Goal: Information Seeking & Learning: Learn about a topic

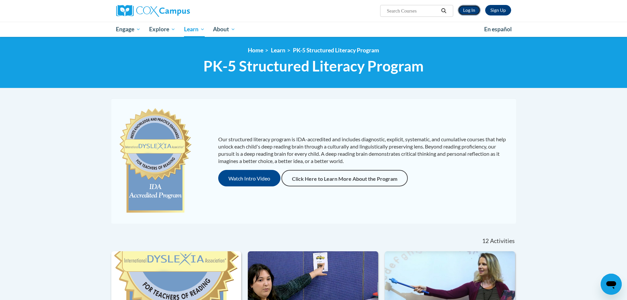
click at [474, 13] on link "Log In" at bounding box center [469, 10] width 23 height 11
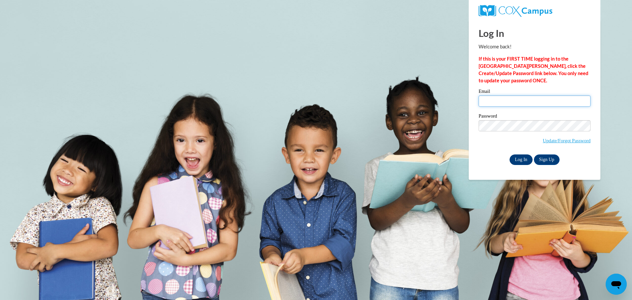
type input "petrisas@wauwatosa.k12.wi.us"
click at [513, 161] on input "Log In" at bounding box center [521, 159] width 23 height 11
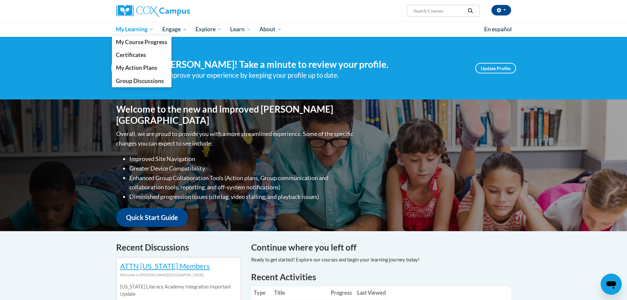
click at [149, 29] on span "My Learning" at bounding box center [135, 29] width 38 height 8
click at [147, 42] on span "My Course Progress" at bounding box center [141, 42] width 51 height 7
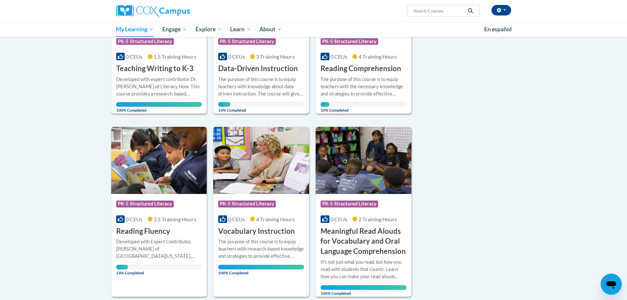
scroll to position [156, 0]
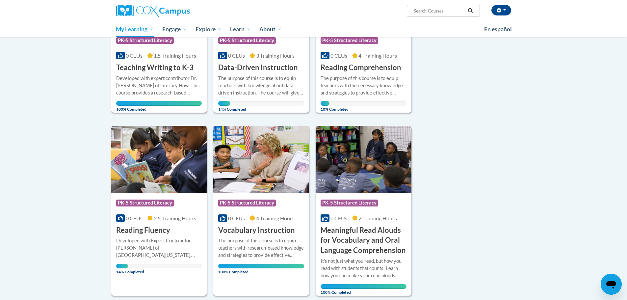
click at [139, 192] on img at bounding box center [159, 159] width 96 height 67
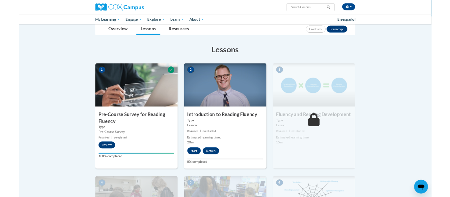
scroll to position [75, 0]
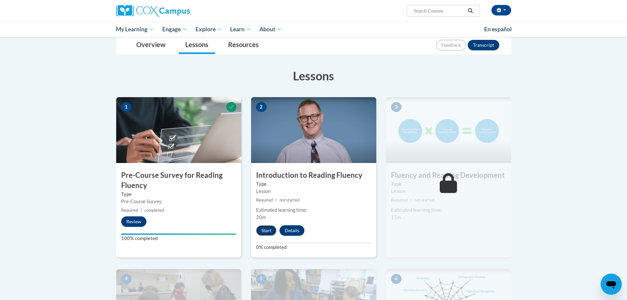
click at [267, 235] on button "Start" at bounding box center [266, 230] width 20 height 11
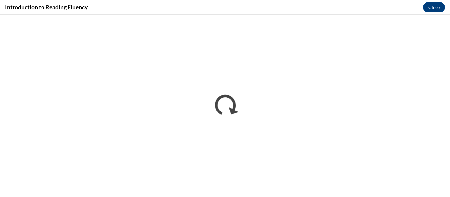
scroll to position [0, 0]
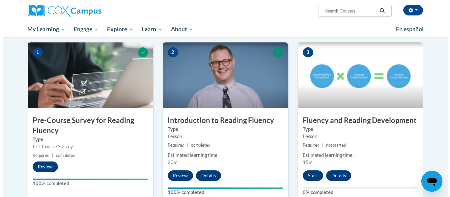
scroll to position [132, 0]
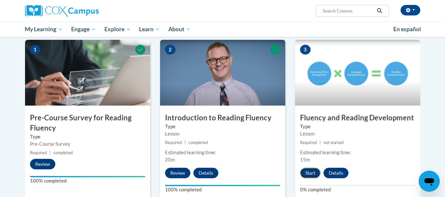
click at [309, 176] on button "Start" at bounding box center [310, 173] width 20 height 11
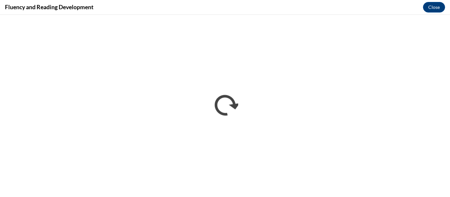
scroll to position [0, 0]
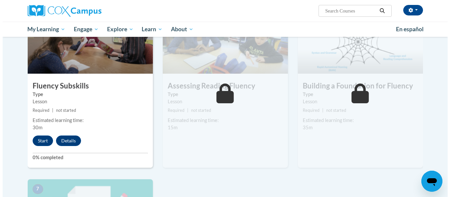
scroll to position [336, 0]
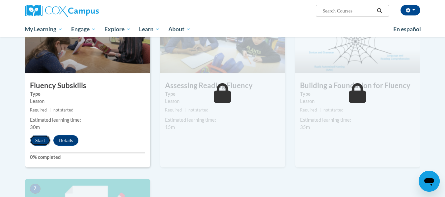
click at [43, 143] on button "Start" at bounding box center [40, 140] width 20 height 11
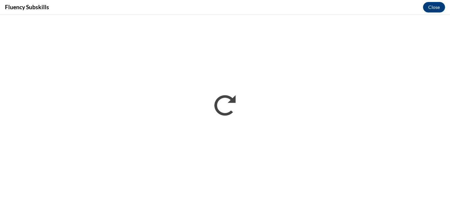
scroll to position [0, 0]
